Goal: Transaction & Acquisition: Purchase product/service

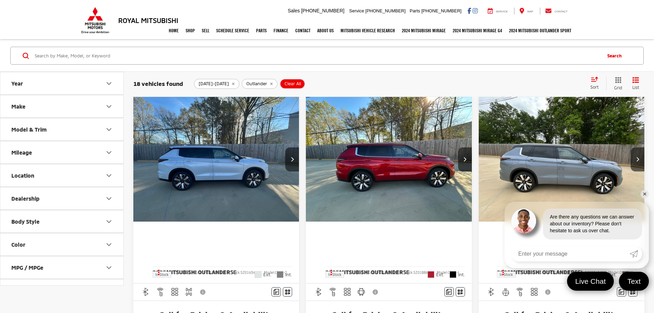
click at [192, 156] on img "2025 Mitsubishi Outlander SE 0" at bounding box center [216, 159] width 167 height 125
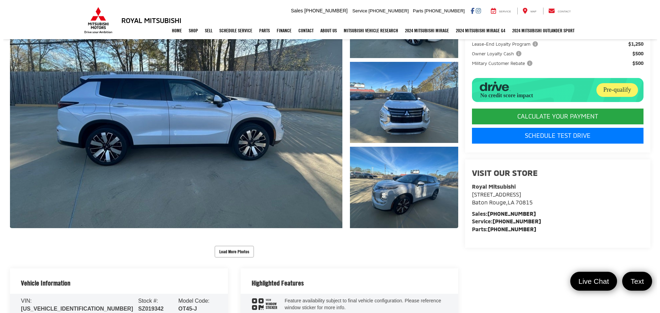
scroll to position [138, 0]
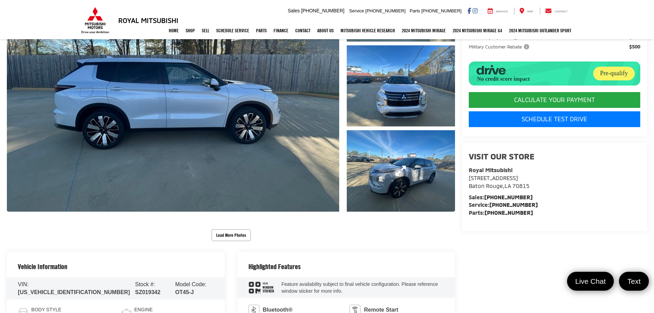
drag, startPoint x: 398, startPoint y: 169, endPoint x: 361, endPoint y: 174, distance: 37.2
click at [398, 169] on link "Expand Photo 3" at bounding box center [401, 170] width 109 height 81
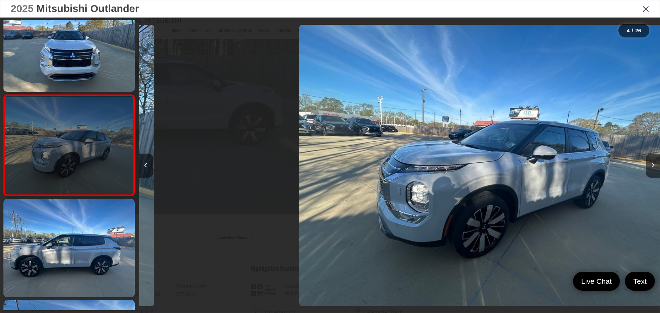
scroll to position [0, 1562]
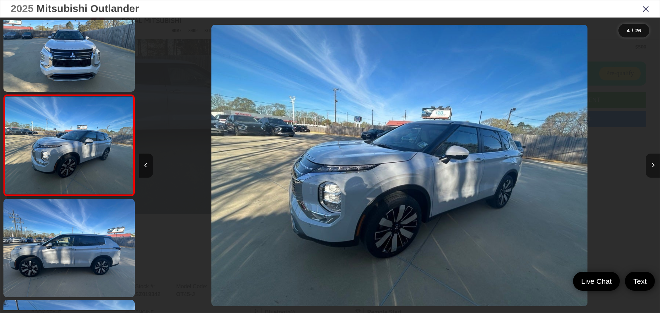
click at [650, 165] on button "Next image" at bounding box center [653, 166] width 14 height 24
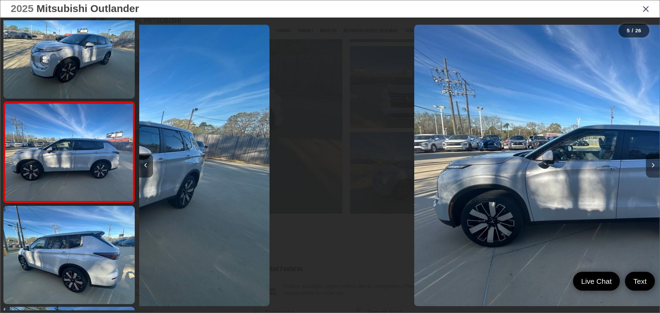
scroll to position [331, 0]
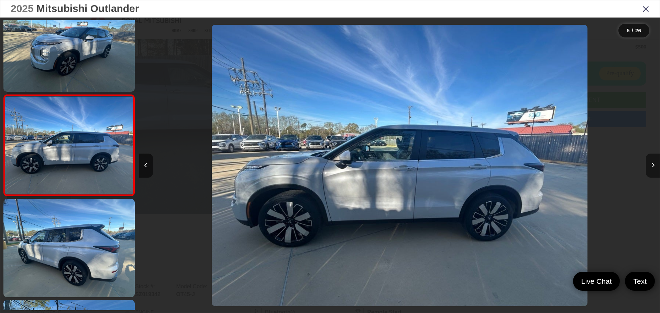
click at [651, 164] on button "Next image" at bounding box center [653, 166] width 14 height 24
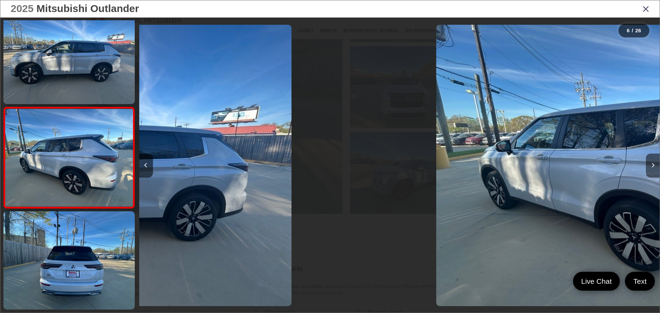
scroll to position [432, 0]
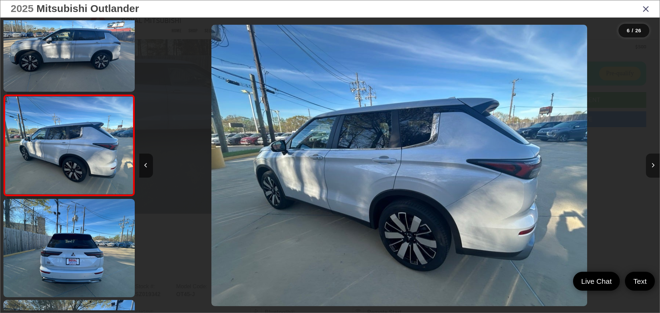
click at [651, 164] on button "Next image" at bounding box center [653, 166] width 14 height 24
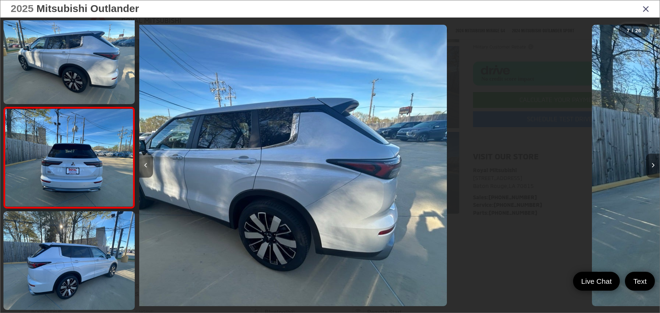
scroll to position [533, 0]
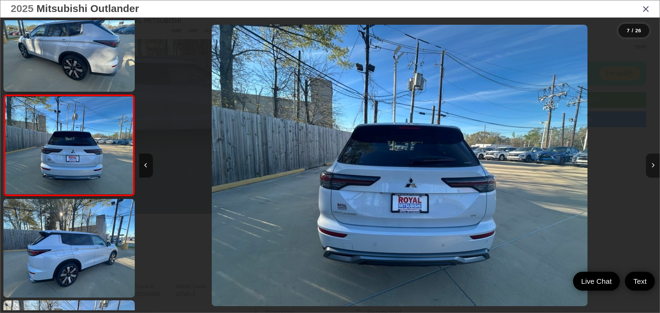
click at [651, 164] on button "Next image" at bounding box center [653, 166] width 14 height 24
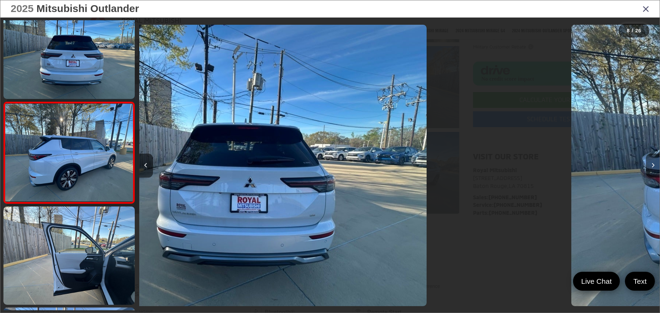
scroll to position [634, 0]
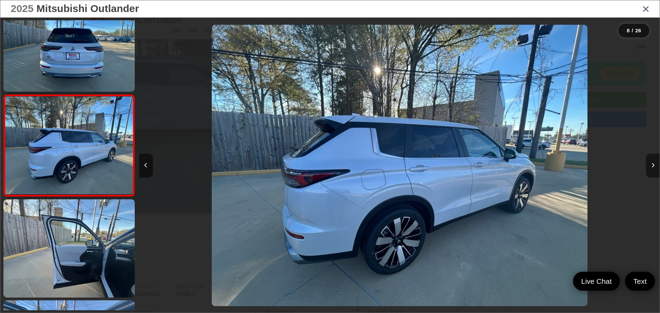
click at [651, 164] on button "Next image" at bounding box center [653, 166] width 14 height 24
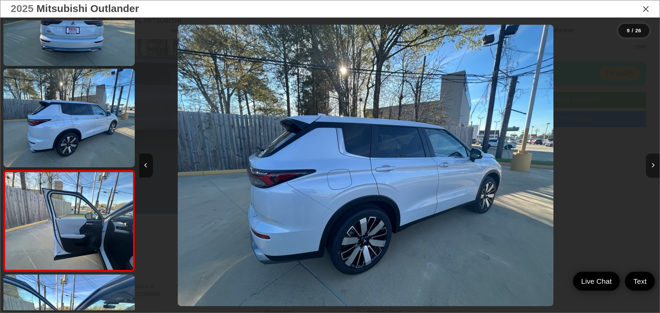
scroll to position [0, 0]
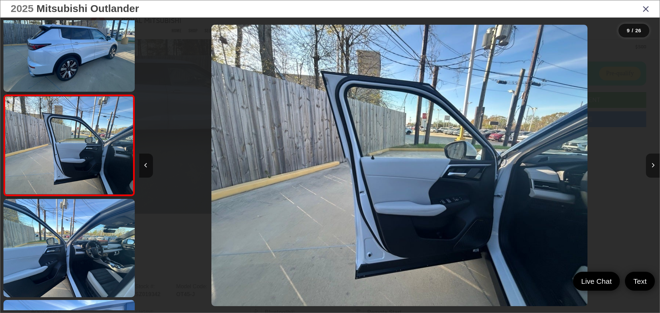
click at [650, 164] on button "Next image" at bounding box center [653, 166] width 14 height 24
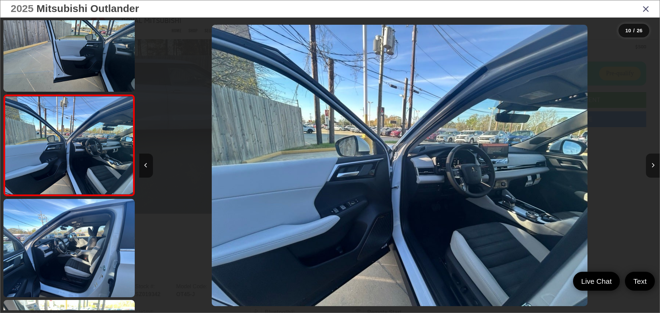
click at [650, 164] on button "Next image" at bounding box center [653, 166] width 14 height 24
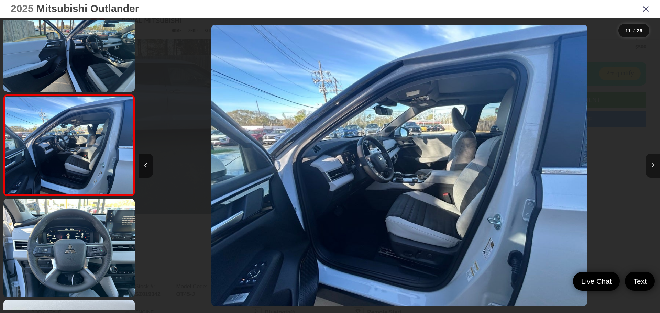
click at [650, 164] on button "Next image" at bounding box center [653, 166] width 14 height 24
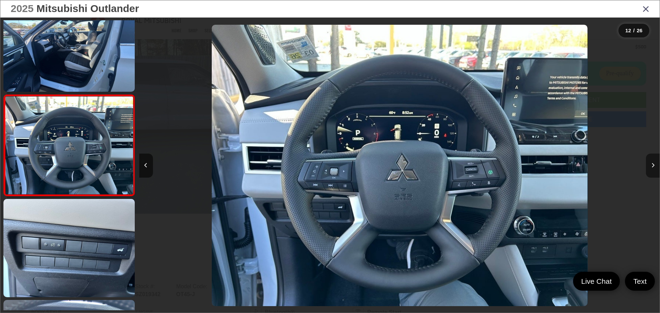
click at [649, 164] on button "Next image" at bounding box center [653, 166] width 14 height 24
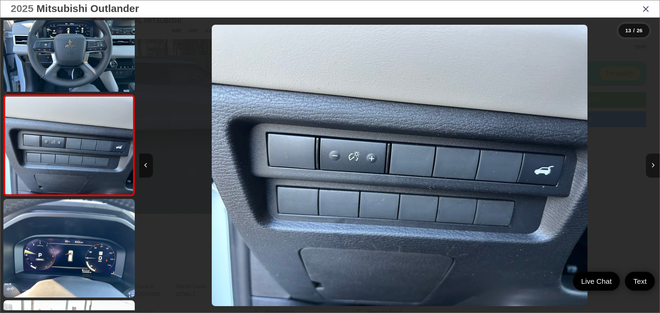
click at [649, 164] on button "Next image" at bounding box center [653, 166] width 14 height 24
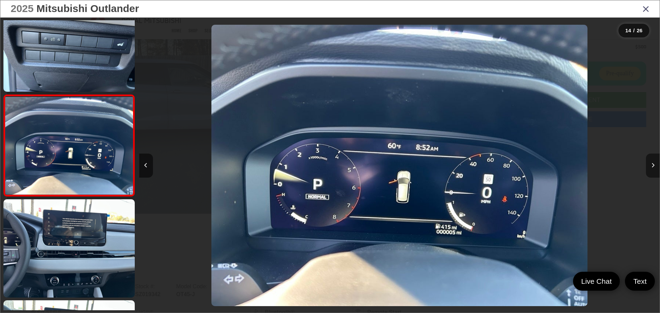
click at [654, 157] on button "Next image" at bounding box center [653, 166] width 14 height 24
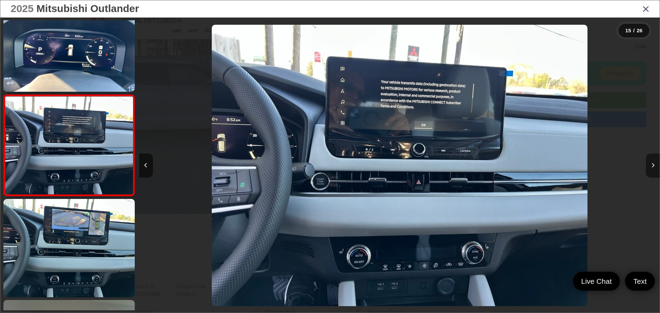
click at [652, 160] on button "Next image" at bounding box center [653, 166] width 14 height 24
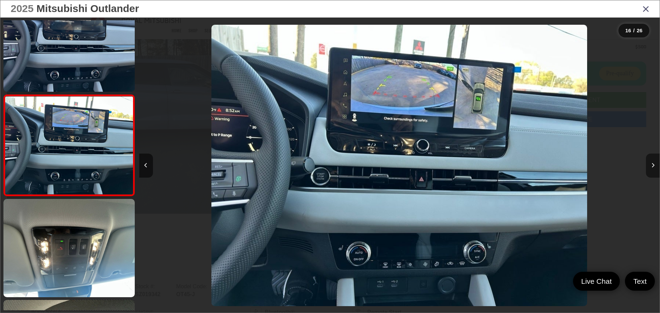
click at [651, 160] on button "Next image" at bounding box center [653, 166] width 14 height 24
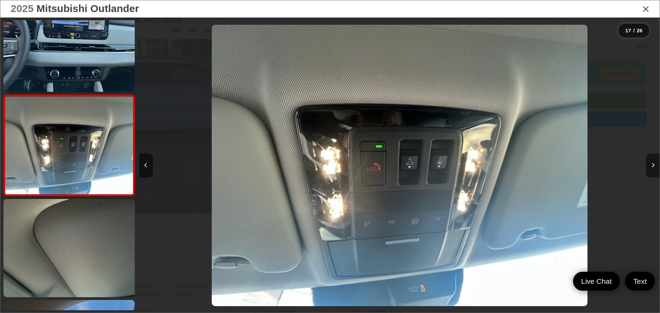
click at [650, 159] on button "Next image" at bounding box center [653, 166] width 14 height 24
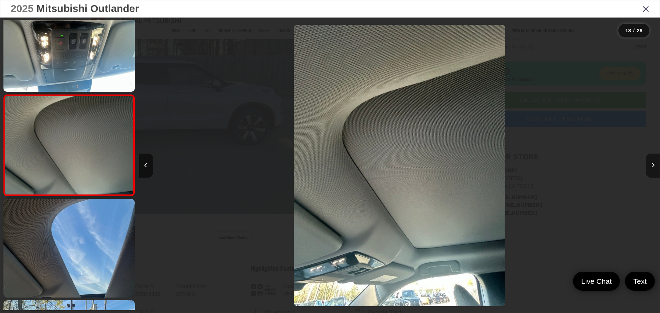
click at [649, 158] on button "Next image" at bounding box center [653, 166] width 14 height 24
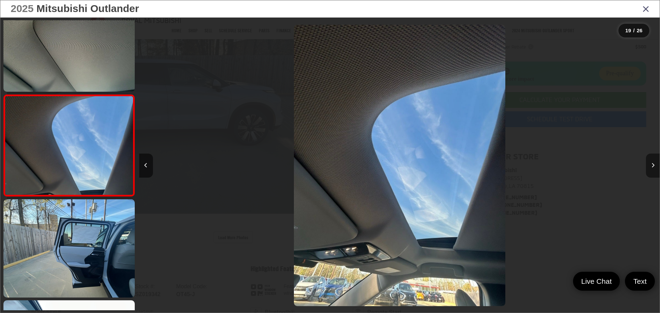
click at [648, 157] on button "Next image" at bounding box center [653, 166] width 14 height 24
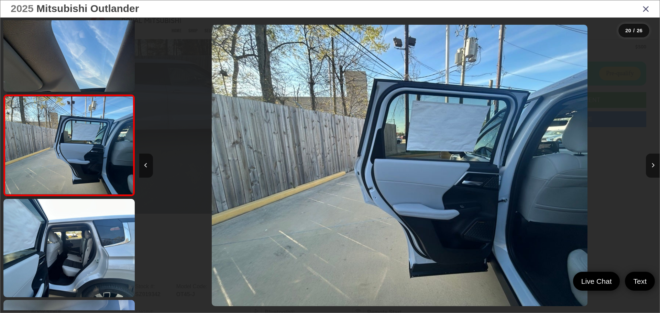
click at [644, 155] on div at bounding box center [594, 166] width 130 height 296
click at [648, 163] on button "Next image" at bounding box center [653, 166] width 14 height 24
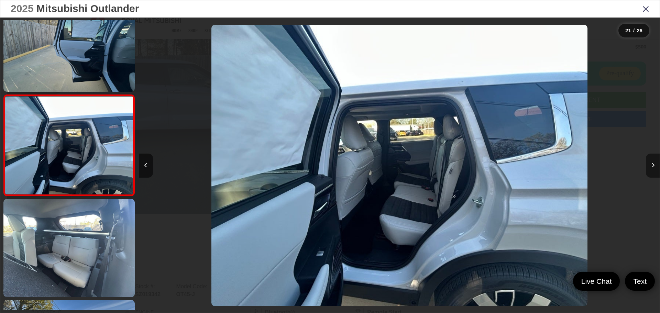
click at [649, 162] on button "Next image" at bounding box center [653, 166] width 14 height 24
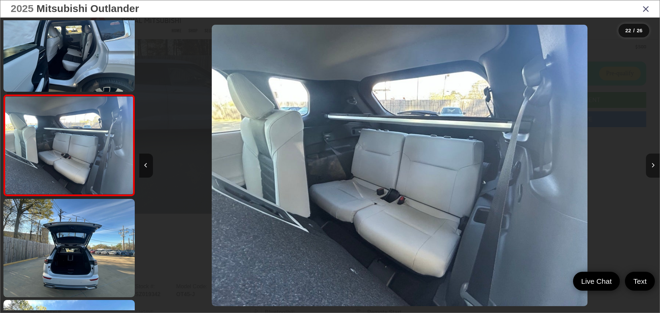
click at [649, 163] on button "Next image" at bounding box center [653, 166] width 14 height 24
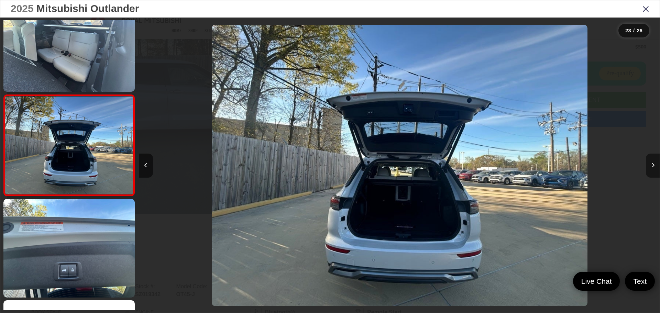
click at [649, 163] on button "Next image" at bounding box center [653, 166] width 14 height 24
